Goal: Information Seeking & Learning: Check status

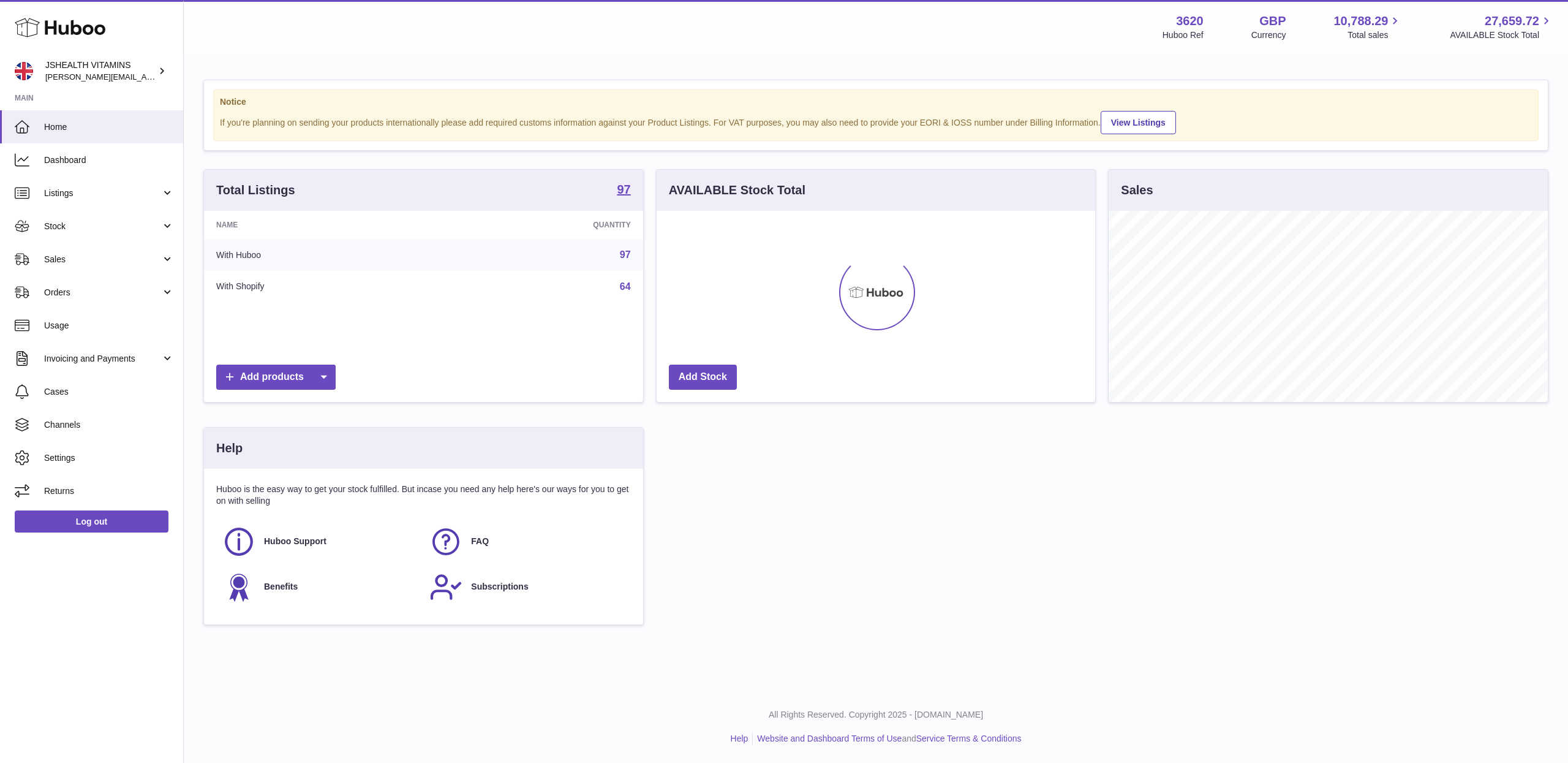
scroll to position [191, 438]
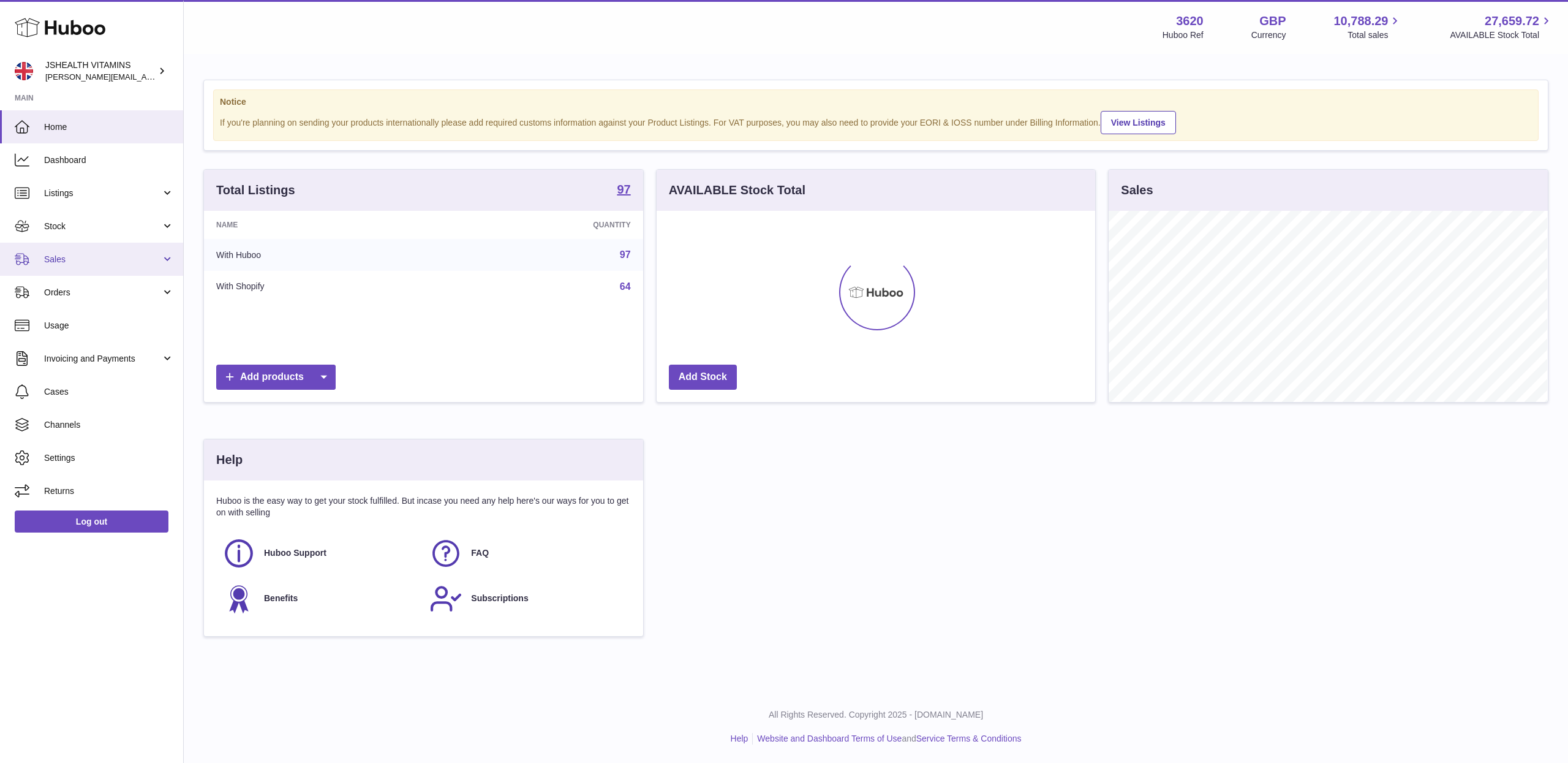
click at [90, 268] on link "Sales" at bounding box center [91, 259] width 183 height 33
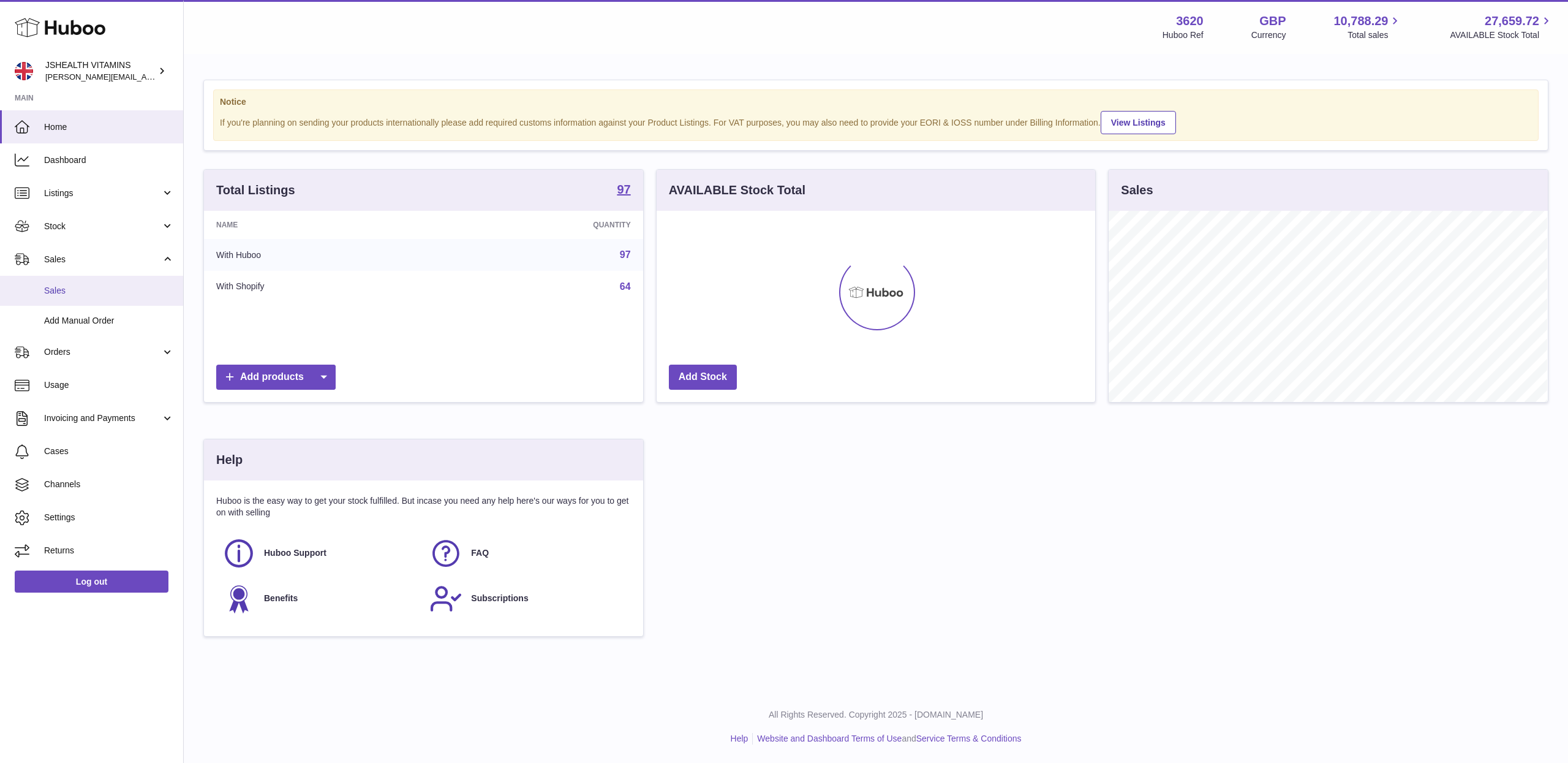
click at [107, 301] on link "Sales" at bounding box center [91, 291] width 183 height 30
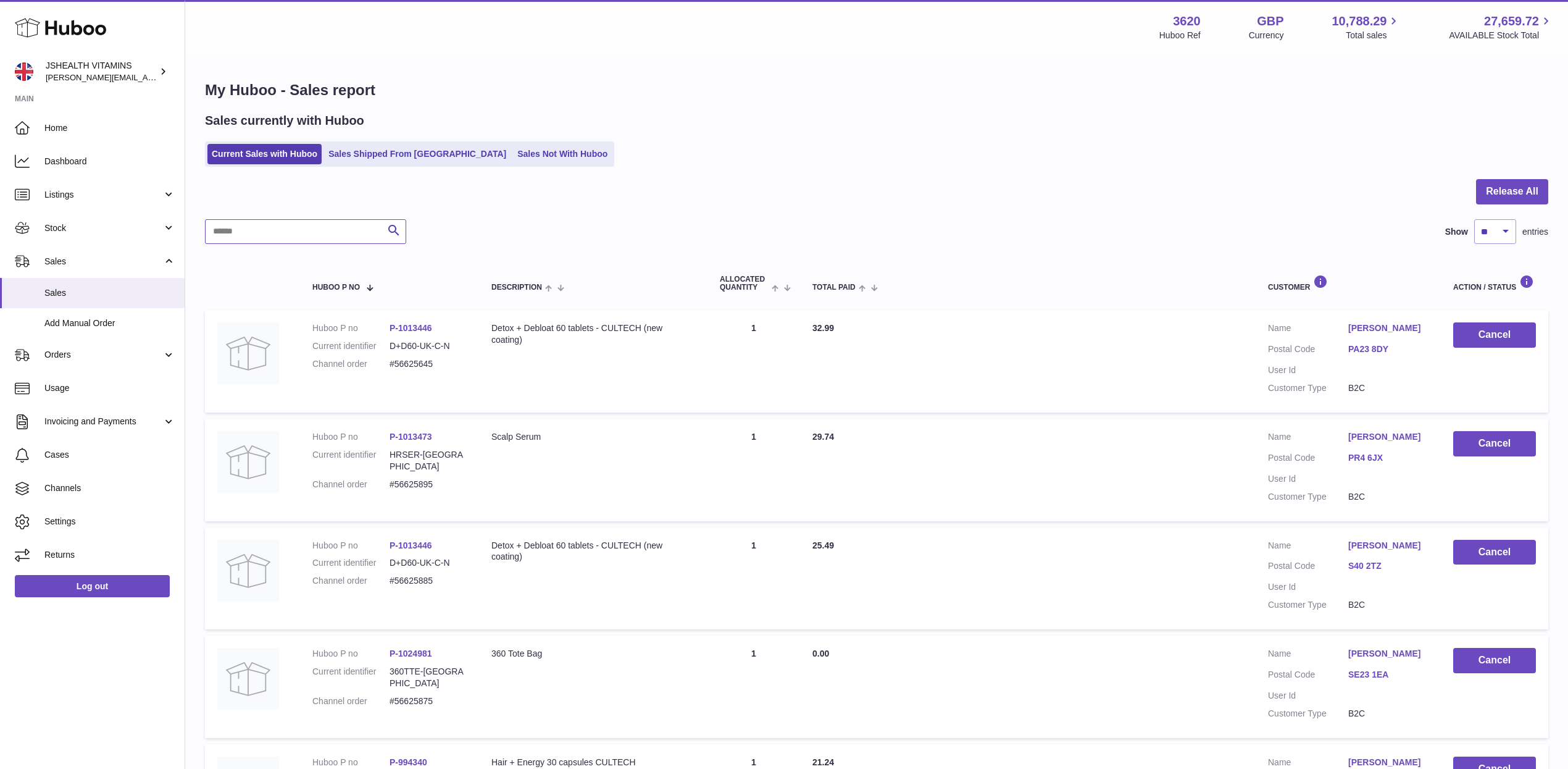
click at [306, 231] on input "text" at bounding box center [305, 231] width 201 height 25
paste input "**********"
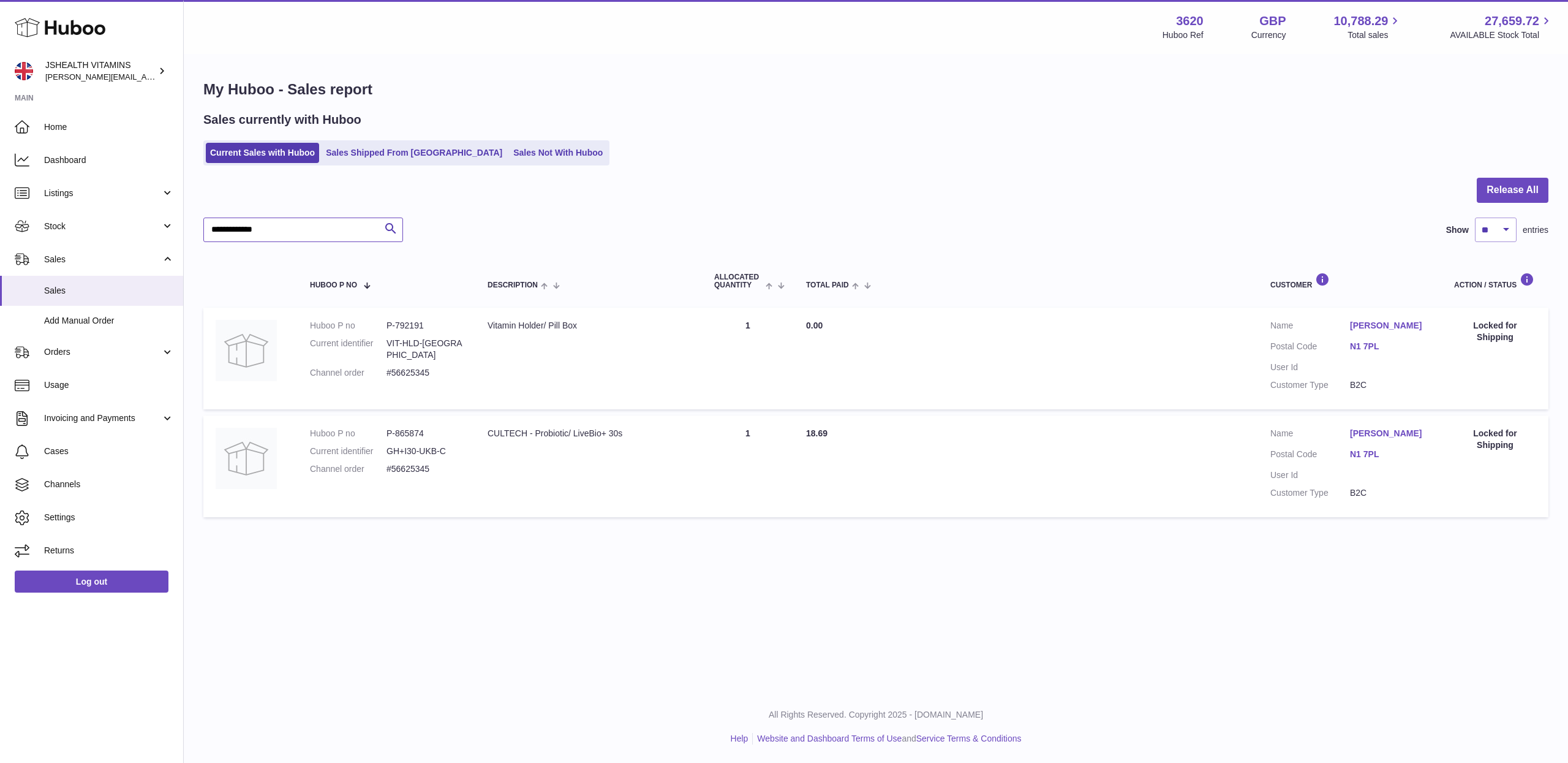
type input "**********"
click at [119, 582] on link "Log out" at bounding box center [92, 581] width 154 height 22
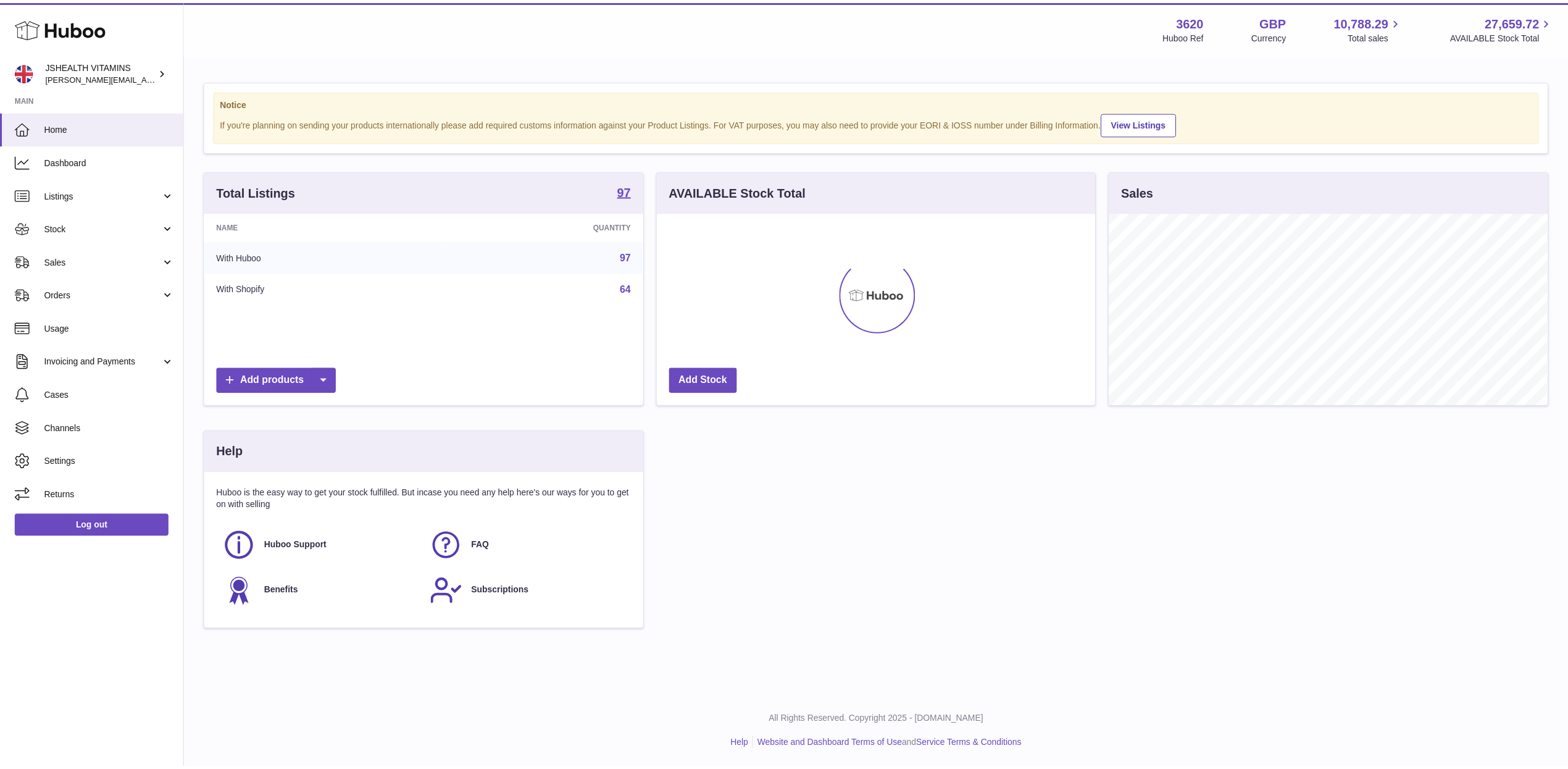
scroll to position [193, 442]
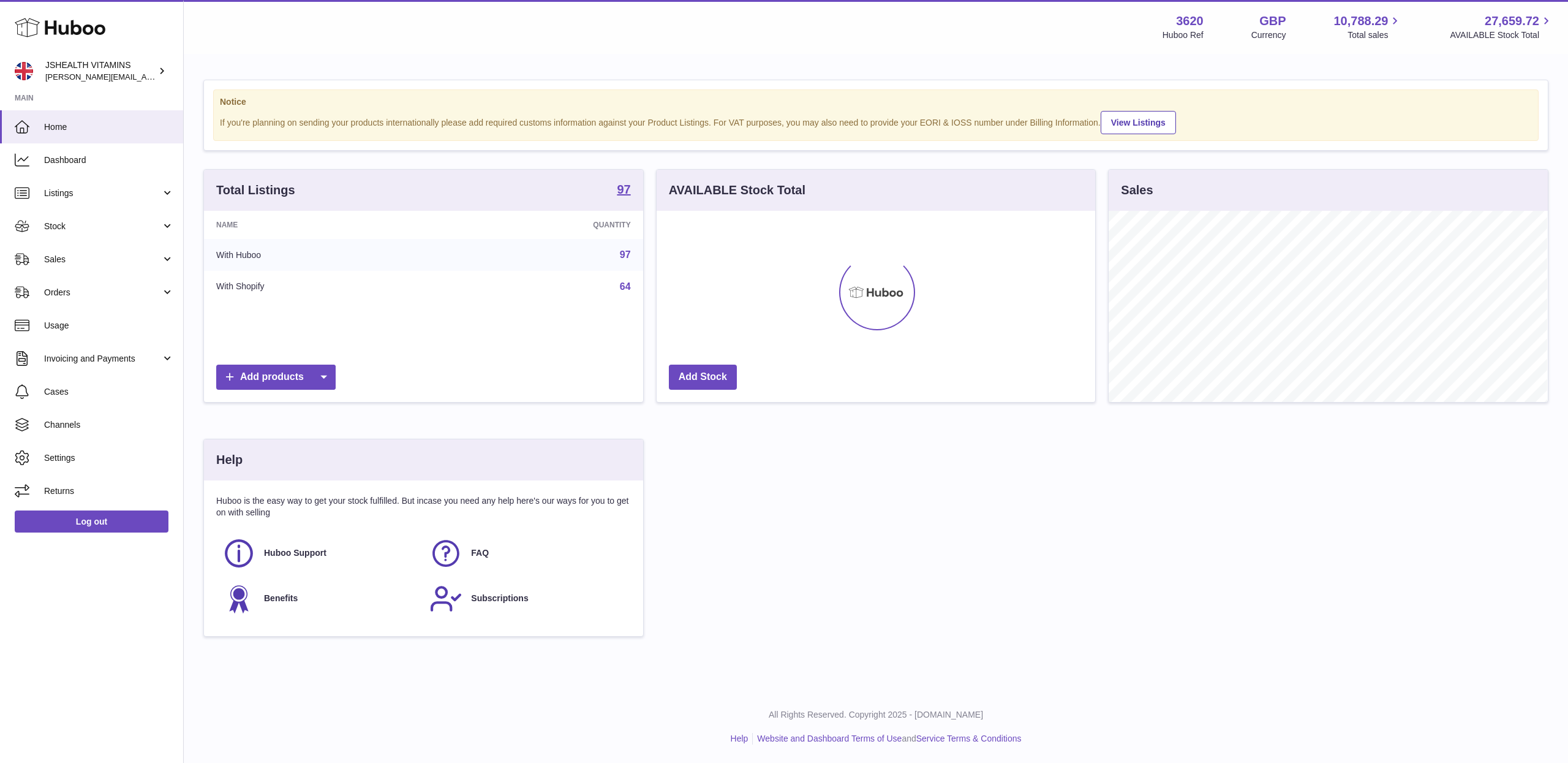
click at [943, 530] on div "Total Listings 97 Name Quantity With Huboo 97 With Shopify 64 Add products AVAI…" at bounding box center [875, 409] width 1357 height 480
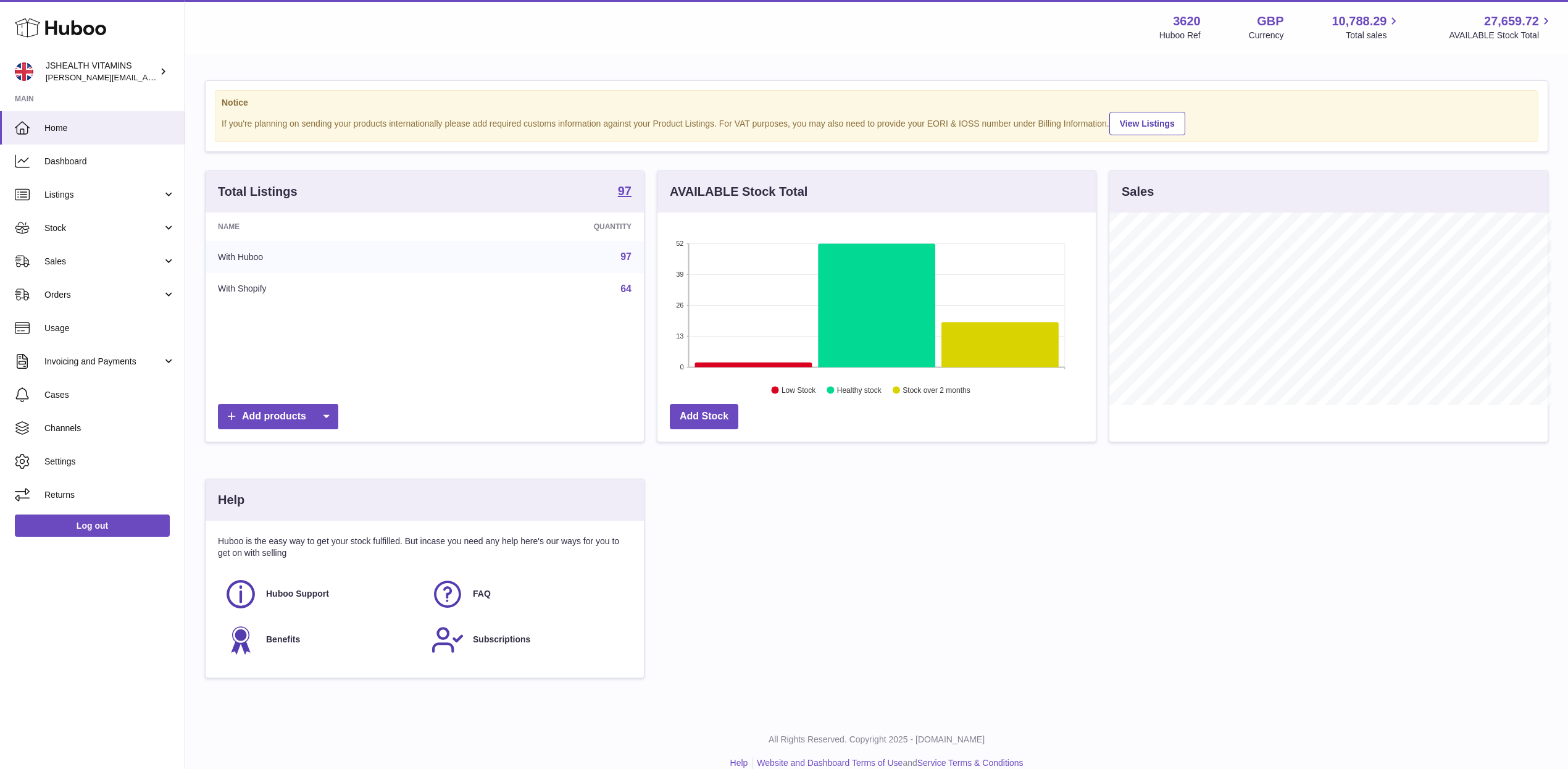
scroll to position [617205, 617007]
click at [965, 520] on div "Total Listings 97 Name Quantity With Huboo 97 With Shopify 64 Add products AVAI…" at bounding box center [876, 430] width 1356 height 519
click at [891, 571] on div "Total Listings 97 Name Quantity With Huboo 97 With Shopify 64 Add products AVAI…" at bounding box center [876, 430] width 1356 height 519
click at [874, 567] on div "Total Listings 97 Name Quantity With Huboo 97 With Shopify 64 Add products AVAI…" at bounding box center [876, 430] width 1356 height 519
click at [71, 268] on link "Sales" at bounding box center [92, 261] width 184 height 33
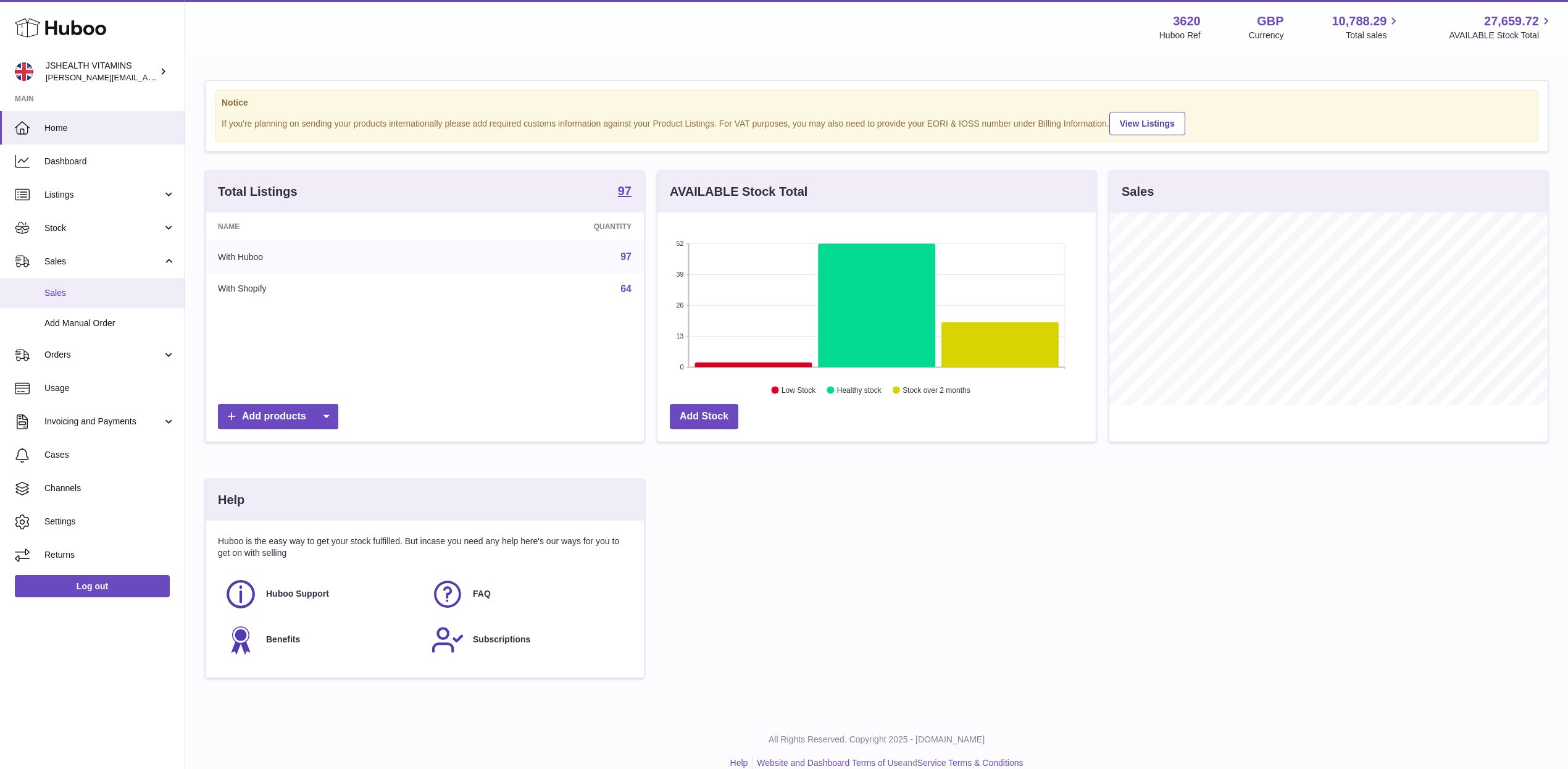
click at [78, 297] on span "Sales" at bounding box center [110, 293] width 131 height 11
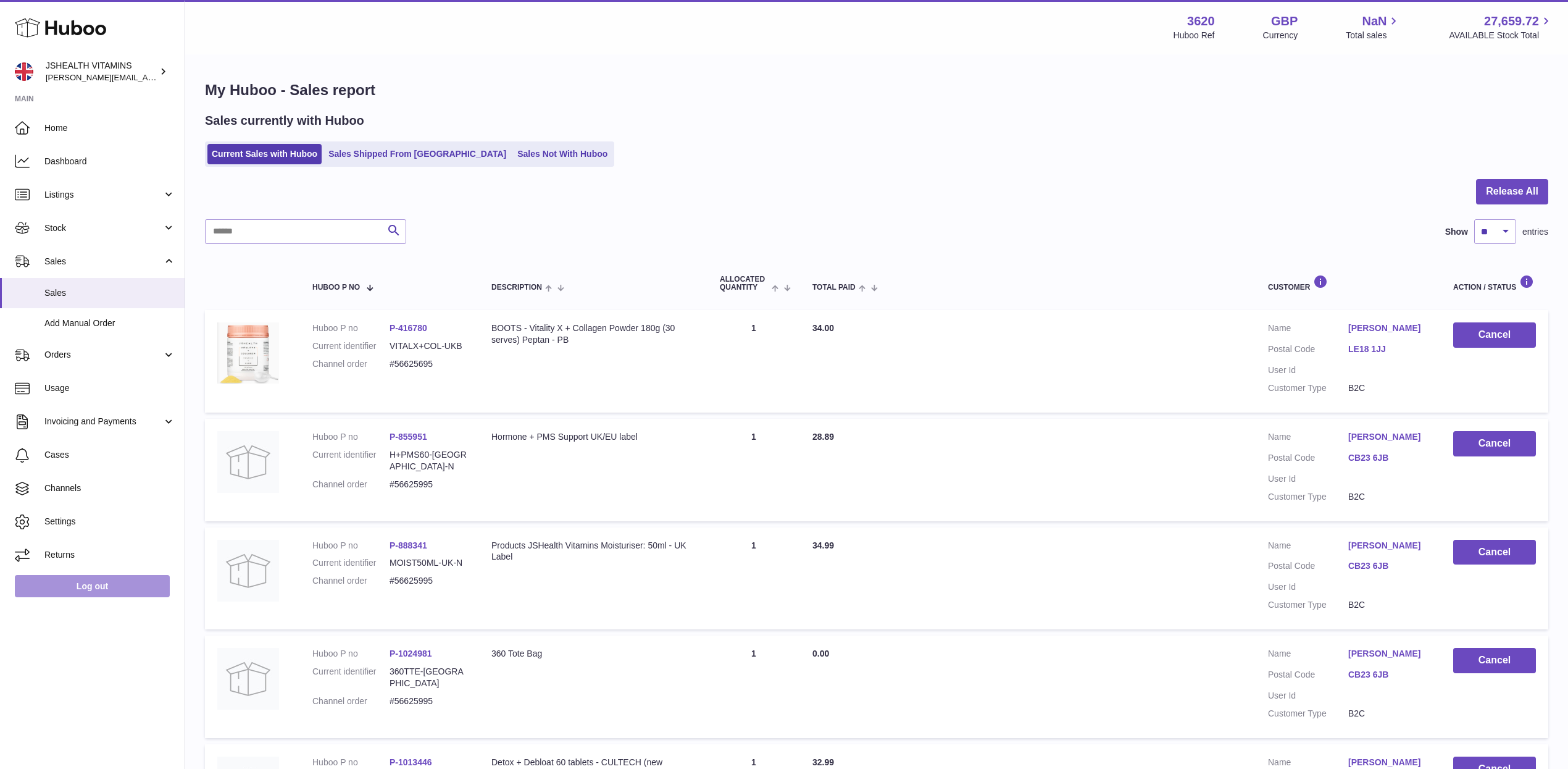
click at [112, 590] on link "Log out" at bounding box center [92, 585] width 155 height 22
